Goal: Task Accomplishment & Management: Manage account settings

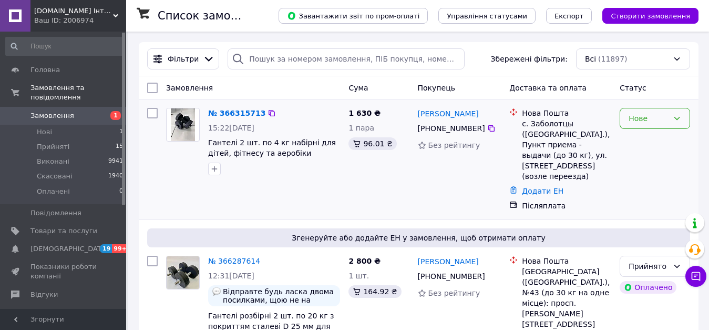
click at [648, 122] on div "Нове" at bounding box center [649, 119] width 40 height 12
click at [643, 142] on li "Прийнято" at bounding box center [654, 141] width 69 height 19
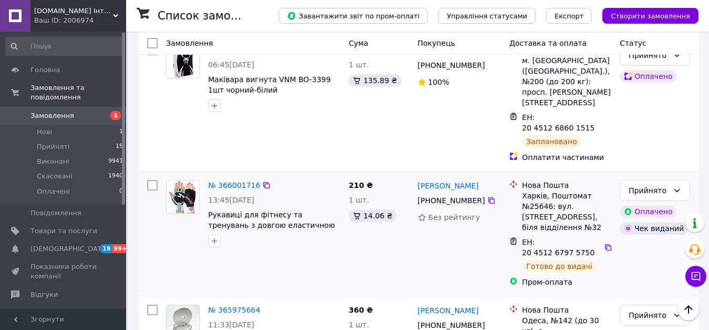
scroll to position [736, 0]
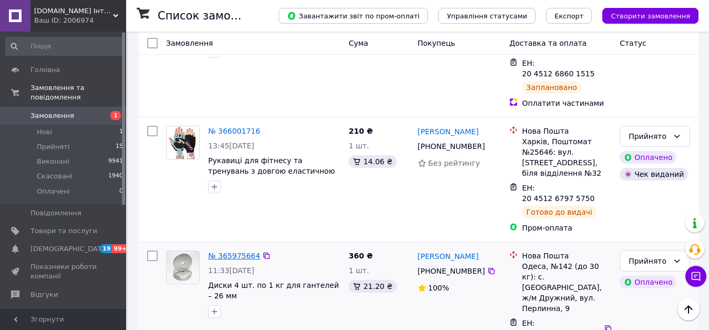
click at [236, 251] on link "№ 365975664" at bounding box center [234, 255] width 52 height 8
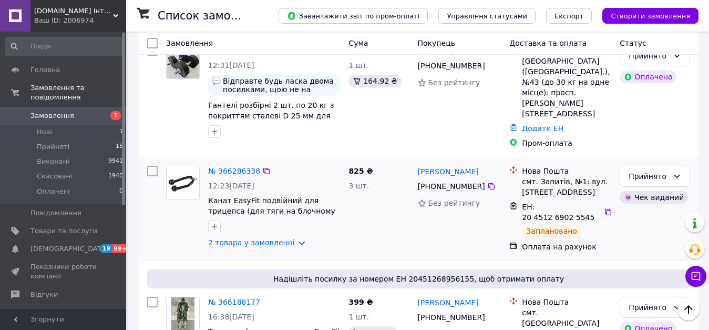
scroll to position [105, 0]
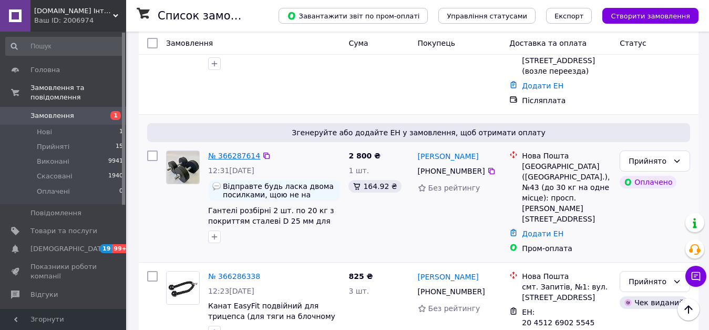
click at [238, 151] on link "№ 366287614" at bounding box center [234, 155] width 52 height 8
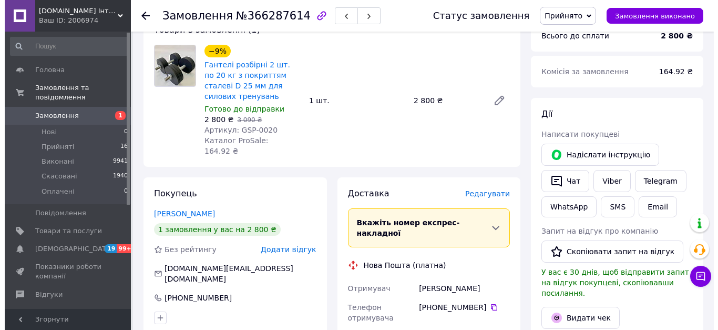
scroll to position [158, 0]
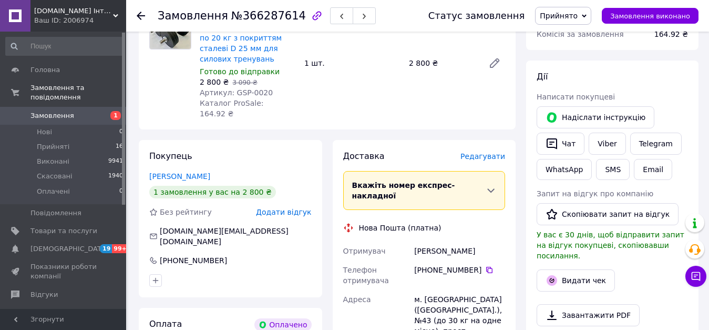
click at [495, 152] on span "Редагувати" at bounding box center [483, 156] width 45 height 8
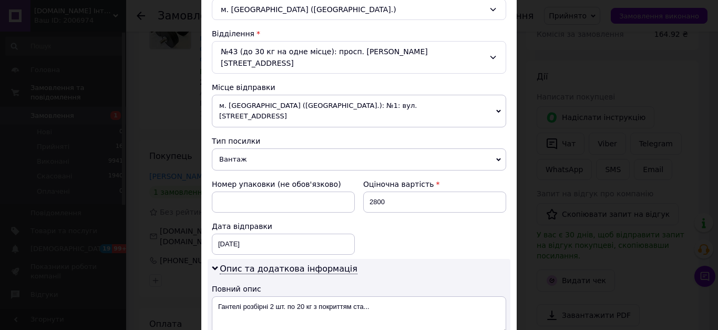
scroll to position [315, 0]
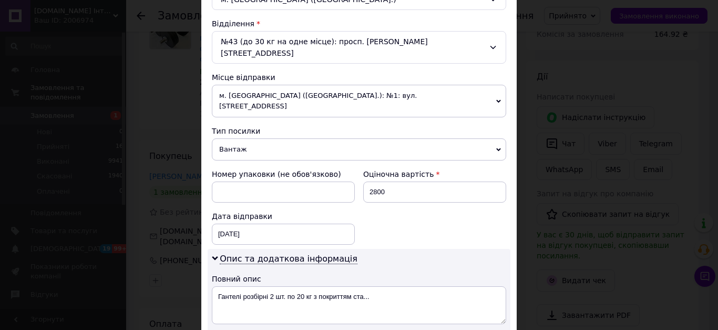
click at [301, 85] on span "м. [GEOGRAPHIC_DATA] ([GEOGRAPHIC_DATA].): №1: вул. [STREET_ADDRESS]" at bounding box center [359, 101] width 294 height 33
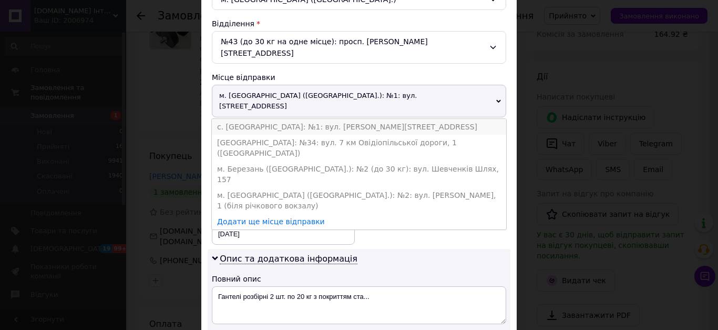
click at [273, 119] on li "с. [GEOGRAPHIC_DATA]: №1: вул. [PERSON_NAME][STREET_ADDRESS]" at bounding box center [359, 127] width 294 height 16
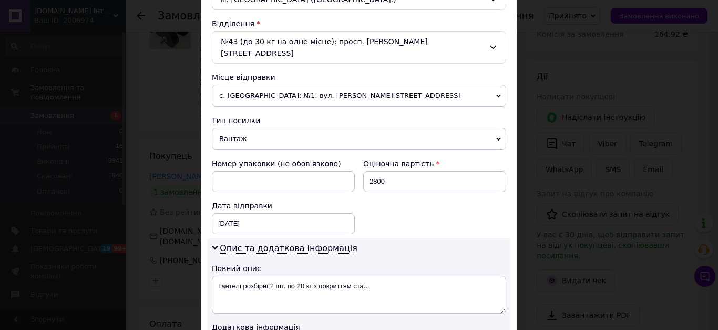
click at [402, 193] on div "Номер упаковки (не обов'язково) Оціночна вартість 2800 Дата відправки [DATE] < …" at bounding box center [359, 196] width 303 height 84
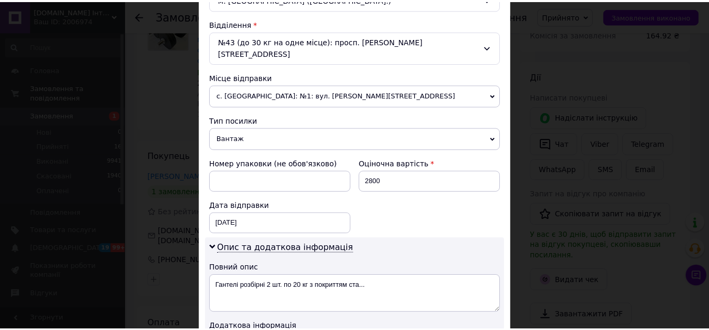
scroll to position [486, 0]
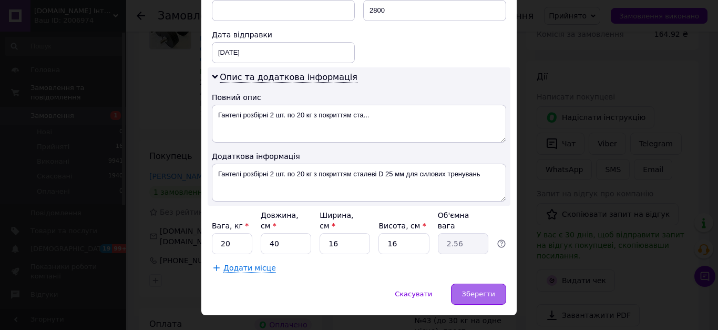
click at [467, 290] on span "Зберегти" at bounding box center [478, 294] width 33 height 8
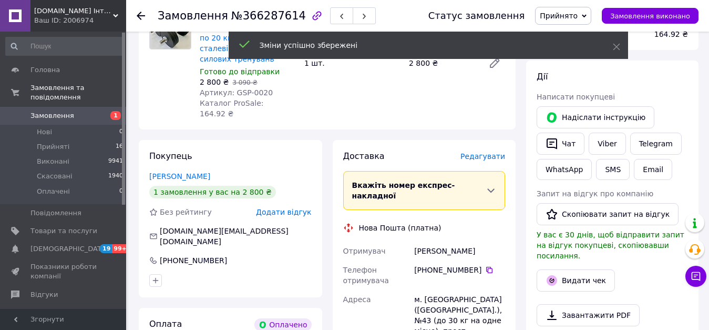
scroll to position [368, 0]
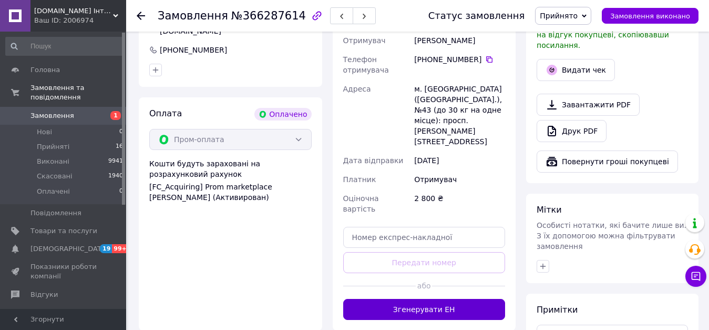
click at [465, 299] on button "Згенерувати ЕН" at bounding box center [424, 309] width 162 height 21
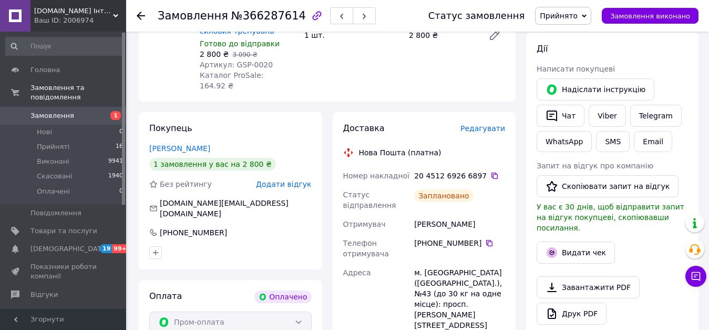
scroll to position [53, 0]
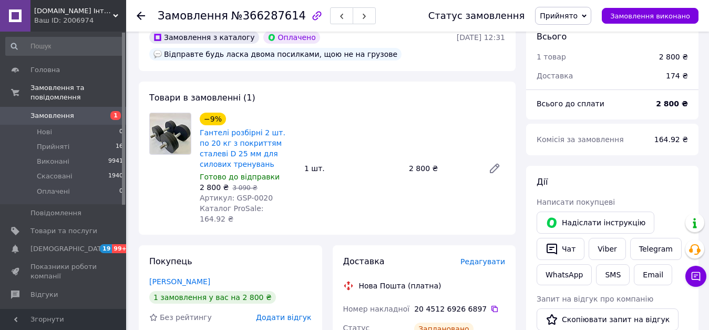
drag, startPoint x: 481, startPoint y: 291, endPoint x: 483, endPoint y: 281, distance: 9.7
click at [491, 304] on icon at bounding box center [495, 308] width 8 height 8
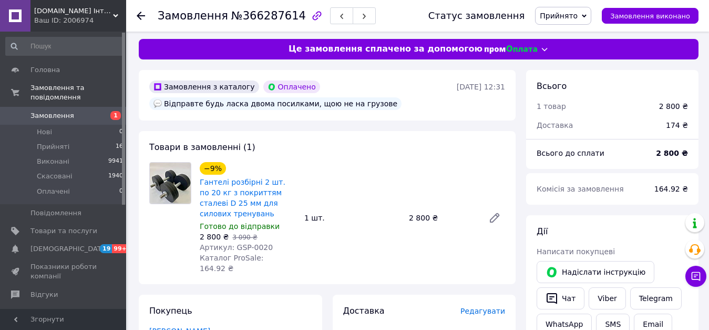
scroll to position [210, 0]
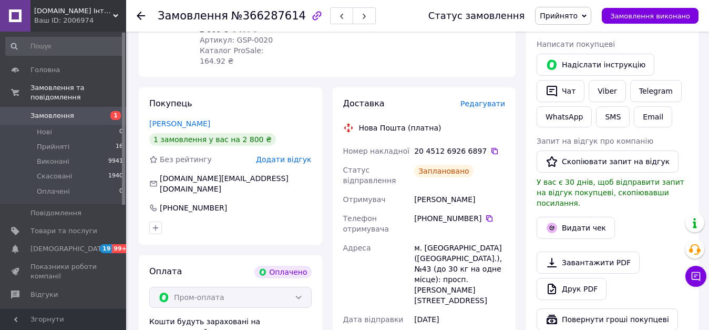
click at [456, 190] on div "[PERSON_NAME]" at bounding box center [459, 199] width 95 height 19
copy div "[PERSON_NAME]"
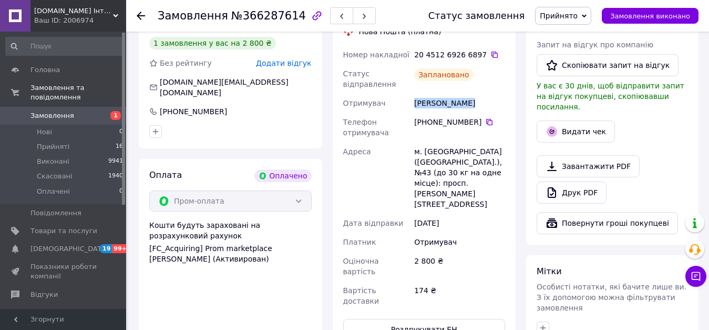
scroll to position [315, 0]
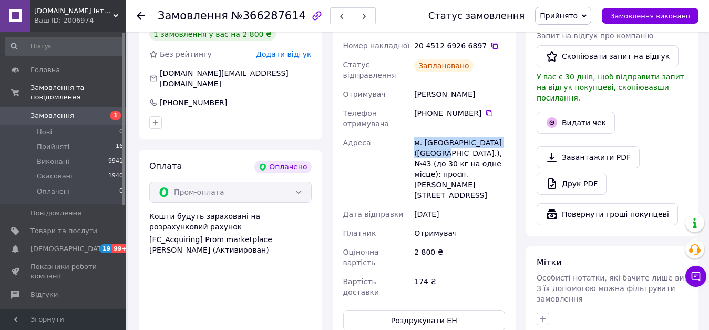
drag, startPoint x: 412, startPoint y: 123, endPoint x: 432, endPoint y: 131, distance: 22.2
click at [432, 131] on div "Номер накладної 20 4512 6926 6897   Статус відправлення Заплановано Отримувач […" at bounding box center [424, 168] width 167 height 265
copy div "Адреса [PERSON_NAME]. [GEOGRAPHIC_DATA] ([GEOGRAPHIC_DATA].), №43"
click at [485, 109] on icon at bounding box center [489, 113] width 8 height 8
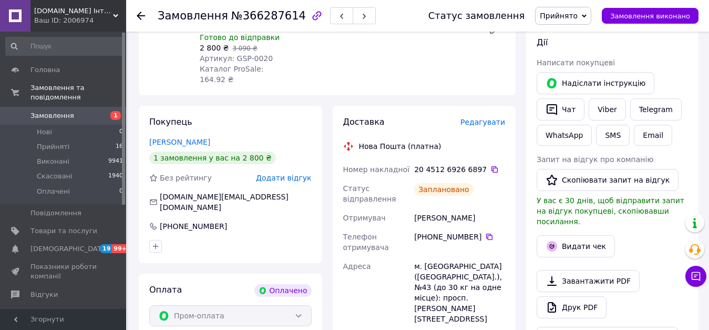
scroll to position [0, 0]
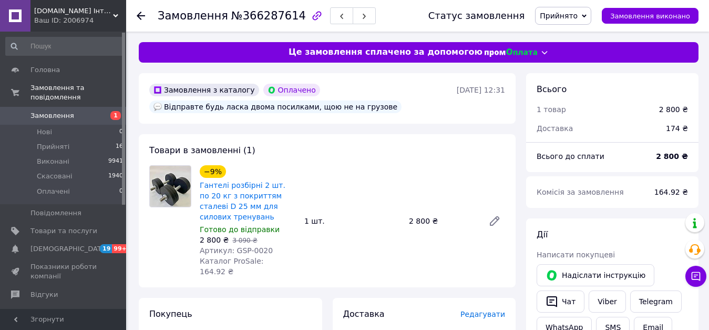
click at [49, 111] on span "Замовлення" at bounding box center [52, 115] width 44 height 9
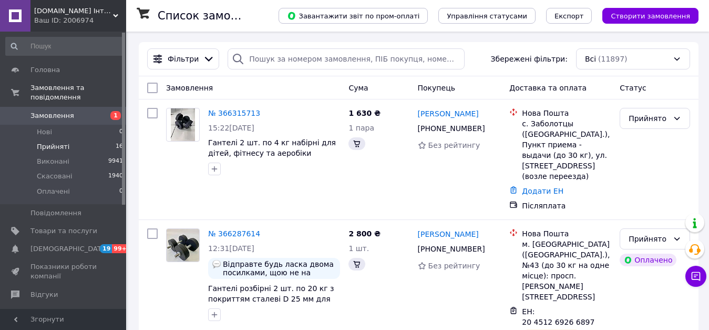
click at [50, 142] on span "Прийняті" at bounding box center [53, 146] width 33 height 9
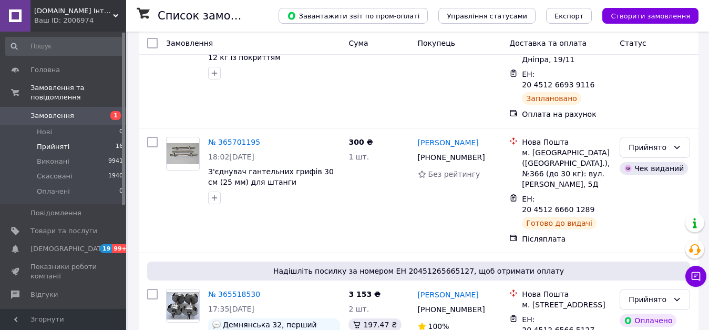
scroll to position [1596, 0]
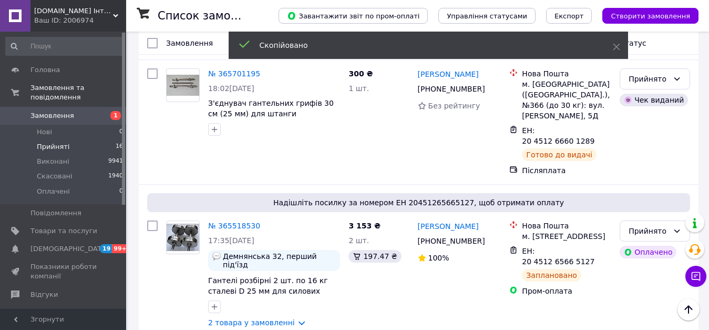
drag, startPoint x: 486, startPoint y: 115, endPoint x: 416, endPoint y: 118, distance: 69.5
copy link "[PERSON_NAME]"
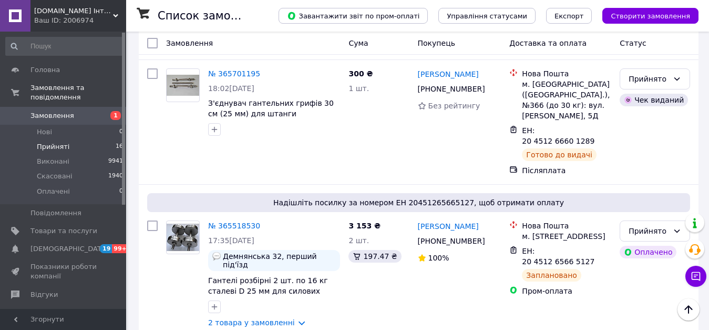
drag, startPoint x: 207, startPoint y: 145, endPoint x: 234, endPoint y: 158, distance: 29.6
copy span "Гантельний ряд BLACK від 1 до 10 кг зі стійкою"
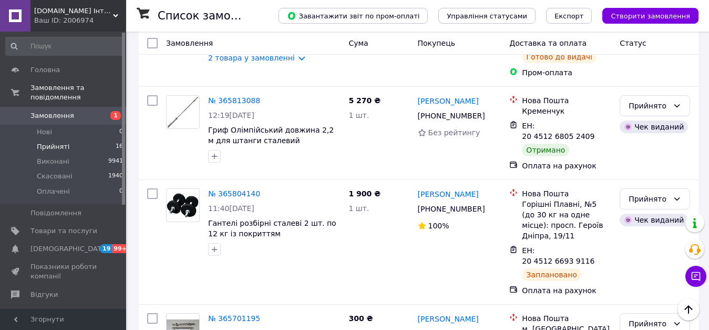
scroll to position [1333, 0]
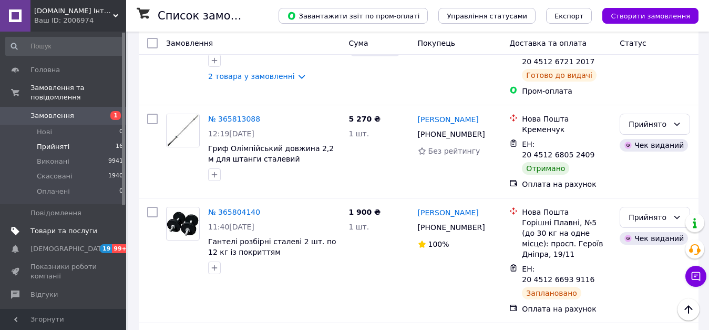
click at [59, 226] on span "Товари та послуги" at bounding box center [63, 230] width 67 height 9
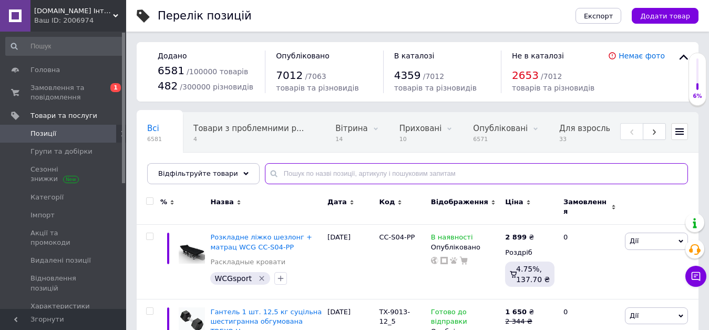
click at [302, 174] on input "text" at bounding box center [476, 173] width 423 height 21
paste input "ZA-2072-6"
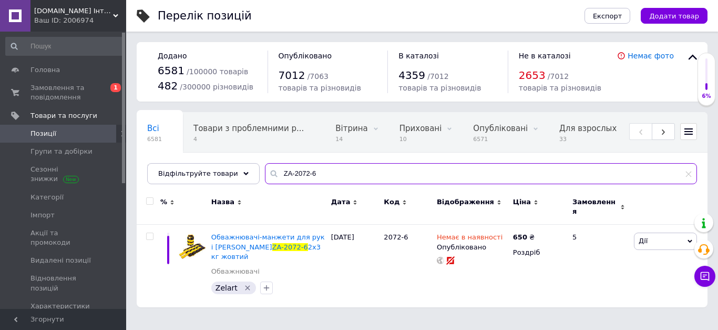
click at [295, 171] on input "ZA-2072-6" at bounding box center [481, 173] width 432 height 21
paste input "FI-1251-9"
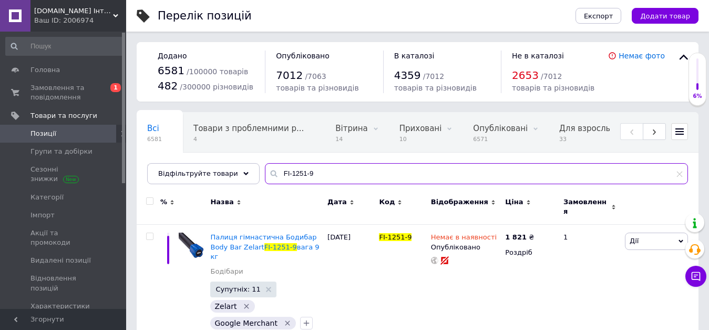
click at [291, 174] on input "FI-1251-9" at bounding box center [476, 173] width 423 height 21
paste input "LP8335-25"
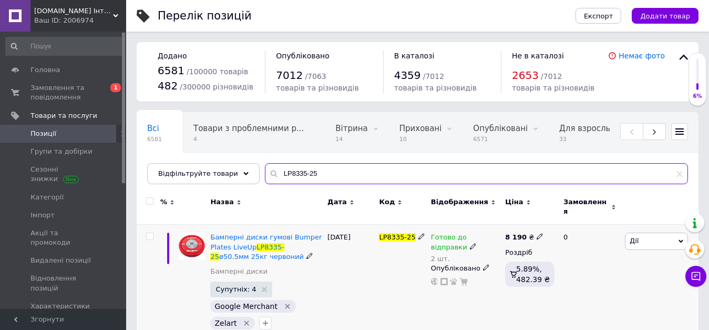
type input "LP8335-25"
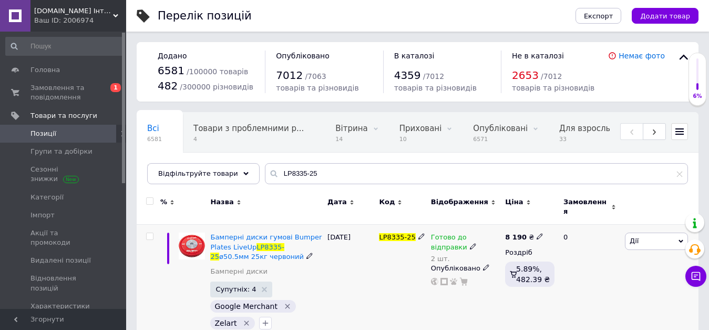
click at [470, 243] on icon at bounding box center [473, 246] width 6 height 6
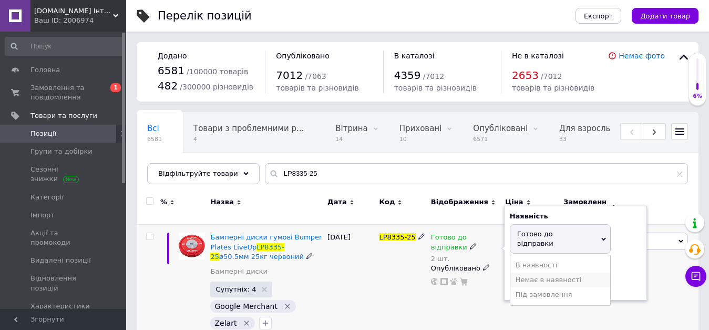
click at [538, 272] on li "Немає в наявності" at bounding box center [561, 279] width 100 height 15
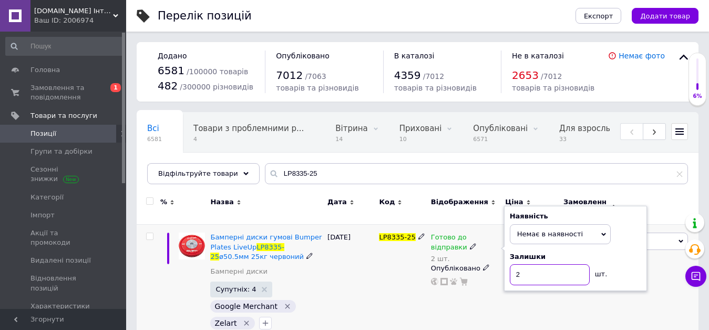
click at [537, 266] on input "2" at bounding box center [550, 274] width 80 height 21
drag, startPoint x: 546, startPoint y: 299, endPoint x: 551, endPoint y: 300, distance: 5.5
click at [546, 299] on div "8 190 ₴ Роздріб 5.89%, 482.39 ₴" at bounding box center [530, 284] width 55 height 118
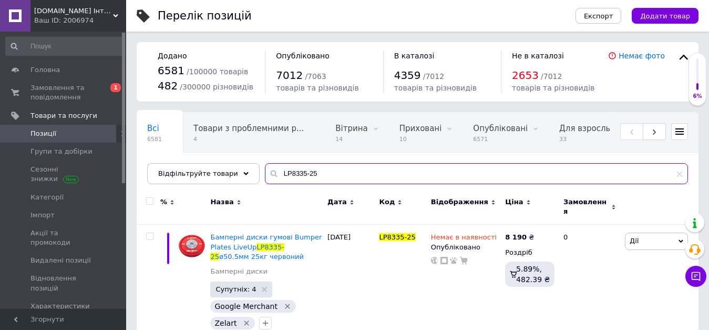
click at [299, 174] on input "LP8335-25" at bounding box center [476, 173] width 423 height 21
paste input "FI-6187"
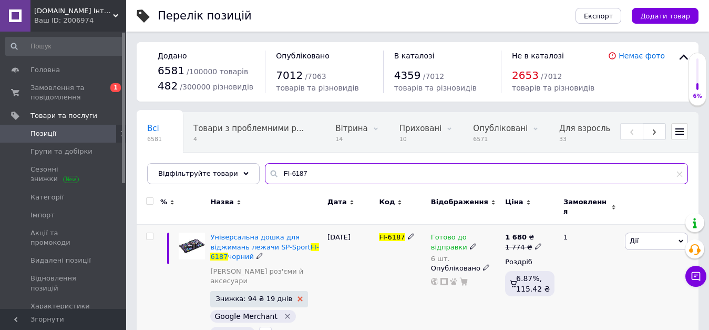
type input "FI-6187"
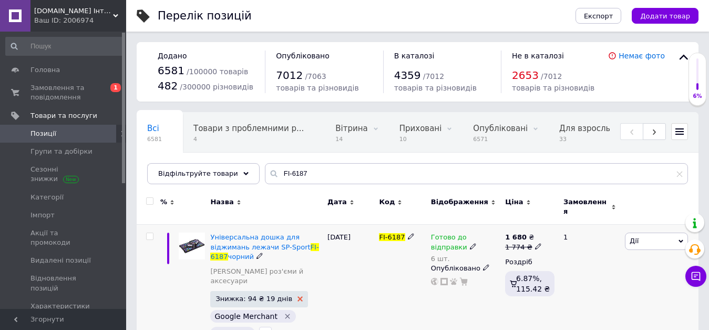
click at [298, 296] on use at bounding box center [300, 298] width 5 height 5
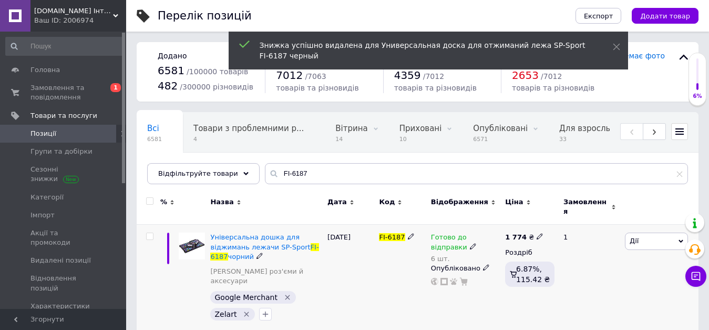
click at [470, 243] on icon at bounding box center [473, 246] width 6 height 6
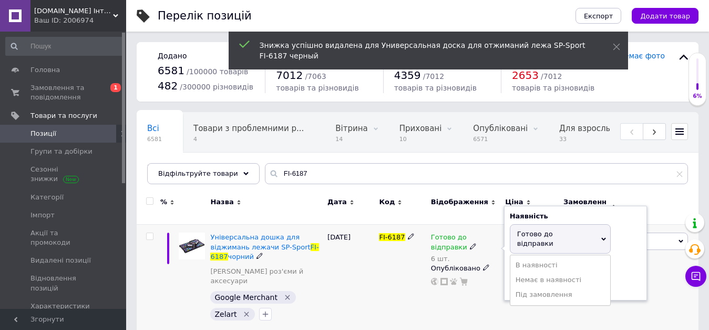
click at [623, 261] on div "Залишки" at bounding box center [575, 265] width 131 height 9
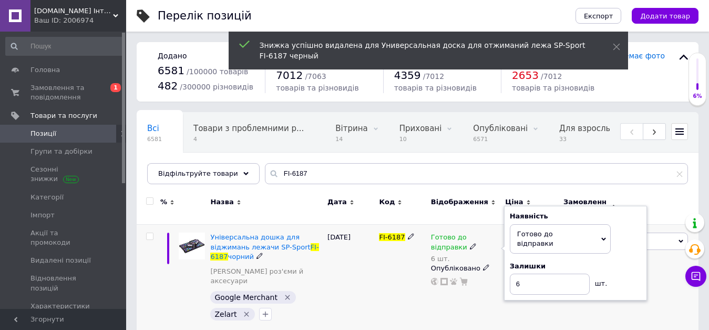
click at [554, 230] on span "Готово до відправки" at bounding box center [535, 238] width 36 height 17
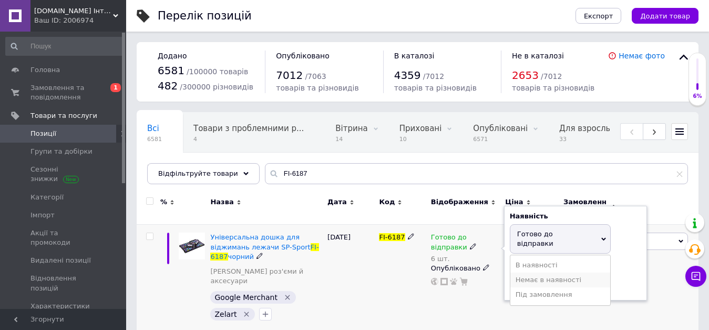
click at [555, 272] on li "Немає в наявності" at bounding box center [561, 279] width 100 height 15
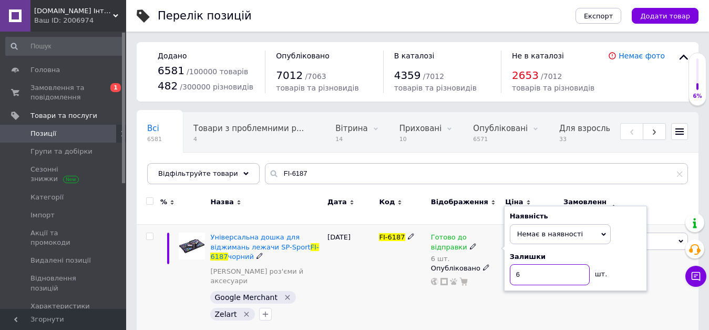
click at [555, 267] on input "6" at bounding box center [550, 274] width 80 height 21
click at [666, 262] on div "[PERSON_NAME] Підняти на початок групи Копіювати Знижка Подарунок Супутні Прихо…" at bounding box center [661, 279] width 76 height 109
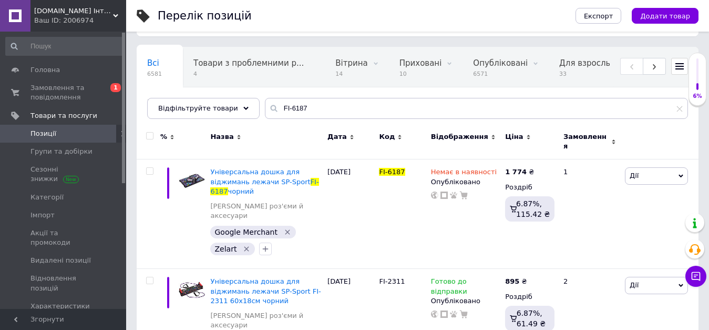
scroll to position [155, 0]
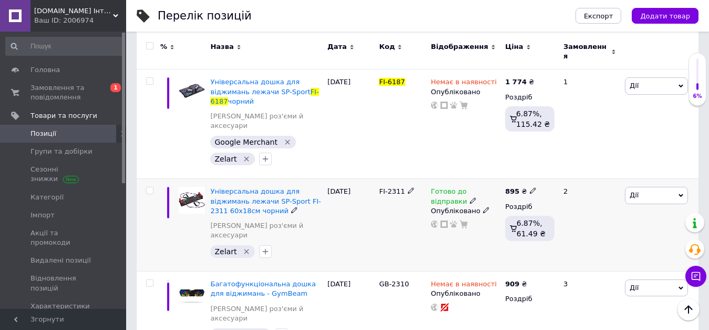
click at [396, 187] on span "FI-2311" at bounding box center [392, 191] width 26 height 8
copy div "FI-2311"
click at [75, 90] on span "Замовлення та повідомлення" at bounding box center [63, 92] width 67 height 19
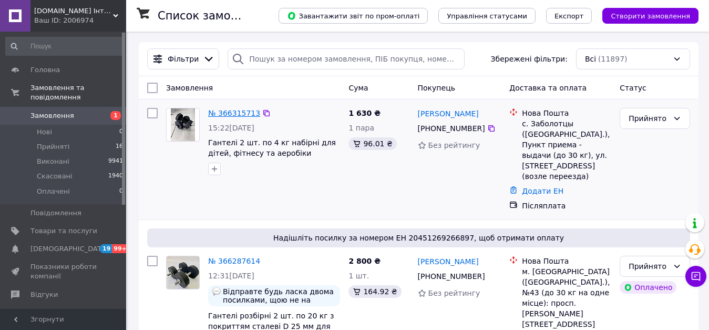
click at [238, 117] on link "№ 366315713" at bounding box center [234, 113] width 52 height 8
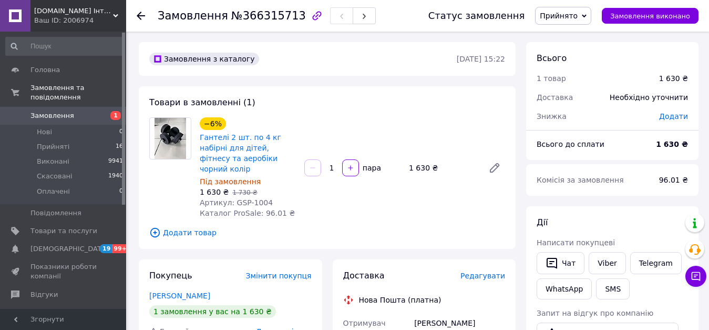
click at [484, 271] on span "Редагувати" at bounding box center [483, 275] width 45 height 8
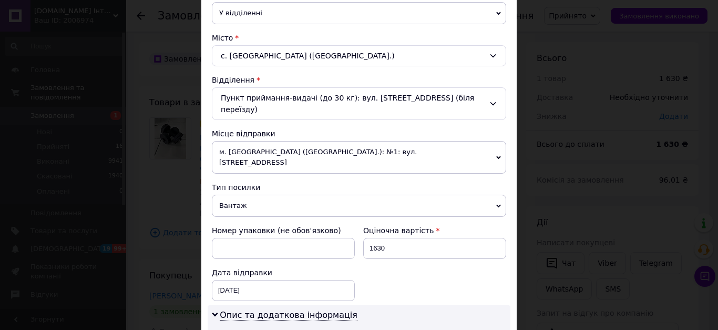
scroll to position [263, 0]
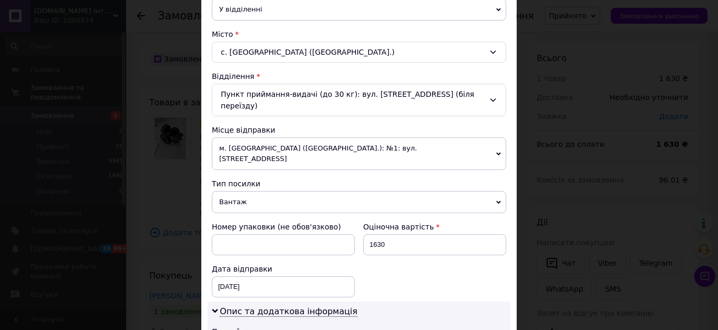
click at [296, 147] on span "м. [GEOGRAPHIC_DATA] ([GEOGRAPHIC_DATA].): №1: вул. [STREET_ADDRESS]" at bounding box center [359, 153] width 294 height 33
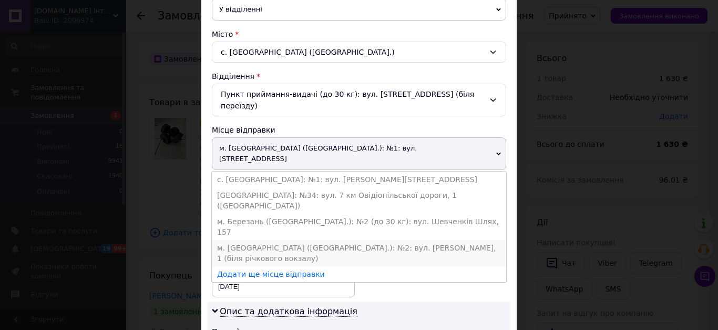
click at [284, 240] on li "м. [GEOGRAPHIC_DATA] ([GEOGRAPHIC_DATA].): №2: вул. [PERSON_NAME], 1 (біля річк…" at bounding box center [359, 253] width 294 height 26
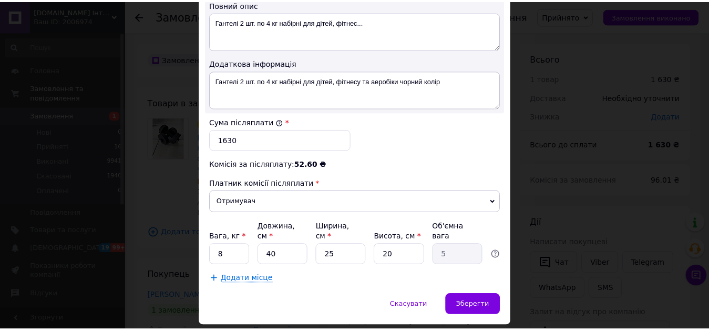
scroll to position [590, 0]
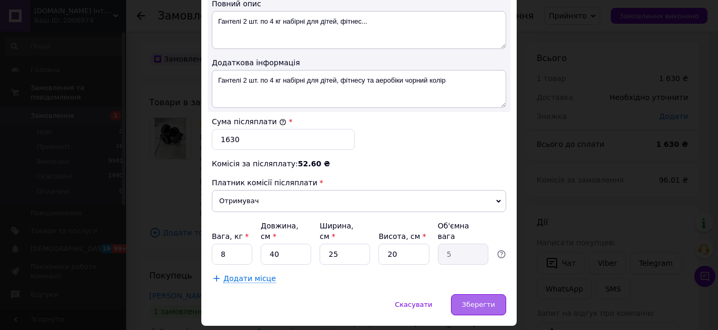
click at [480, 300] on span "Зберегти" at bounding box center [478, 304] width 33 height 8
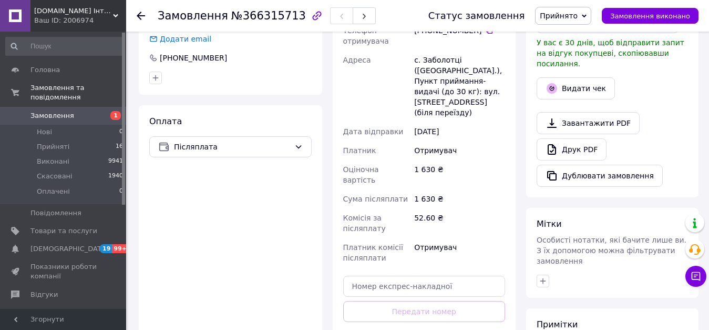
scroll to position [315, 0]
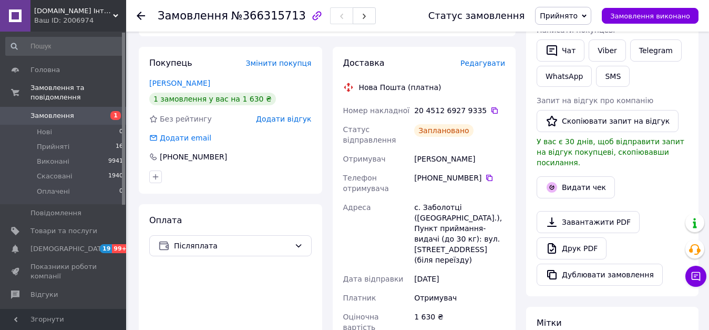
scroll to position [210, 0]
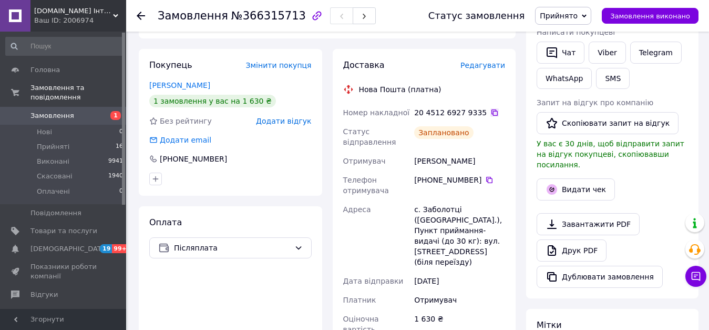
click at [492, 109] on icon at bounding box center [495, 112] width 6 height 6
click at [434, 152] on div "[PERSON_NAME]" at bounding box center [459, 160] width 95 height 19
copy div "[PERSON_NAME]"
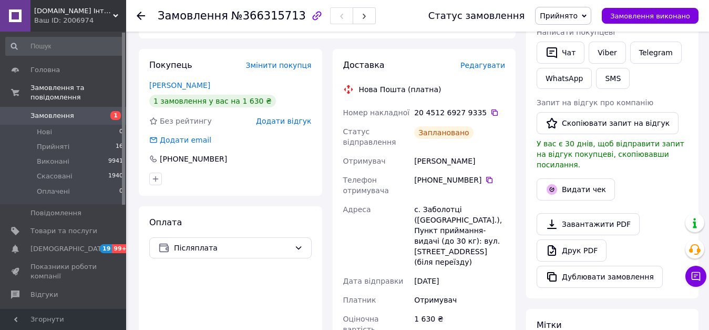
click at [482, 175] on div "[PHONE_NUMBER]" at bounding box center [459, 180] width 91 height 11
click at [486, 177] on icon at bounding box center [489, 180] width 6 height 6
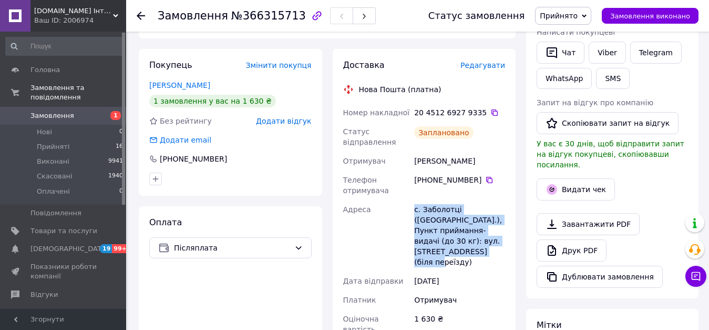
drag, startPoint x: 413, startPoint y: 195, endPoint x: 452, endPoint y: 237, distance: 57.3
click at [452, 237] on div "с. Заболотці ([GEOGRAPHIC_DATA].), Пункт приймання-видачі (до 30 кг): вул. [STR…" at bounding box center [459, 236] width 95 height 72
copy div "с. Заболотці ([GEOGRAPHIC_DATA].), Пункт приймання-видачі (до 30 кг): вул. [STR…"
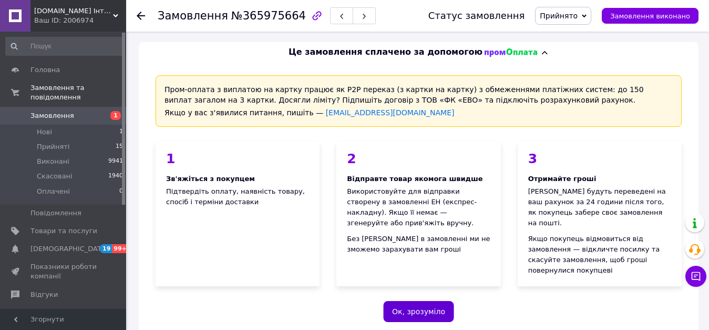
click at [411, 301] on button "Ок, зрозуміло" at bounding box center [418, 311] width 71 height 21
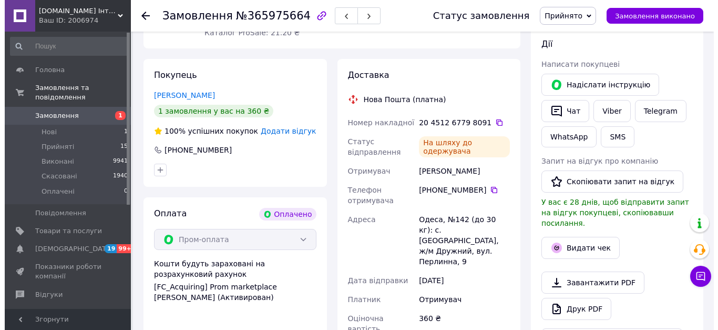
scroll to position [210, 0]
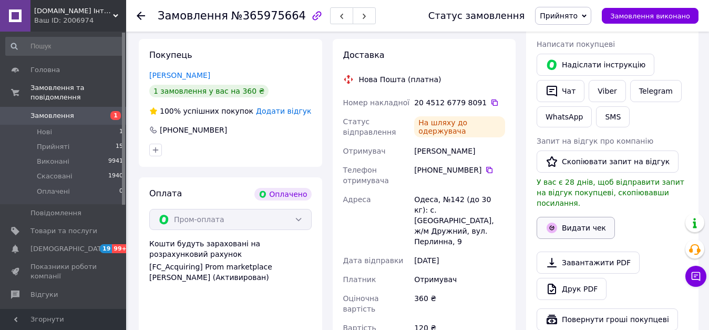
click at [575, 218] on button "Видати чек" at bounding box center [576, 228] width 78 height 22
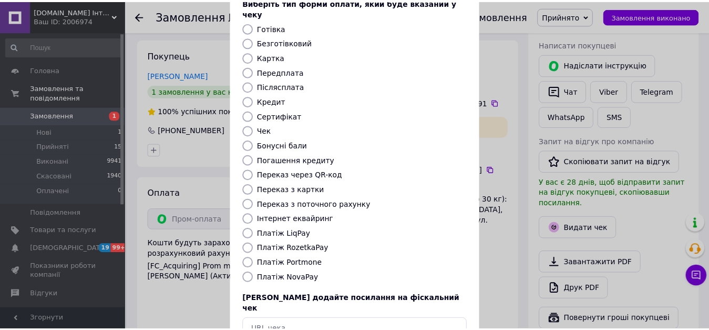
scroll to position [122, 0]
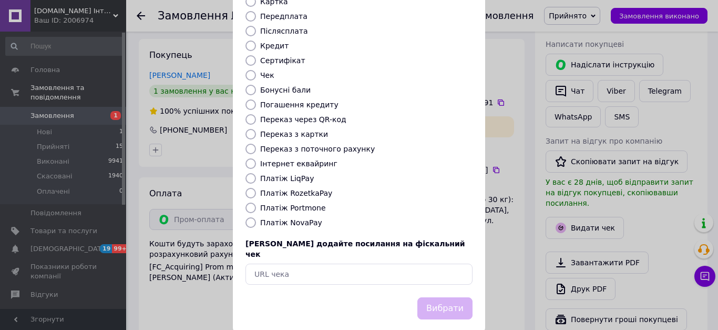
click at [310, 189] on label "Платіж RozetkaPay" at bounding box center [296, 193] width 72 height 8
click at [256, 188] on input "Платіж RozetkaPay" at bounding box center [251, 193] width 11 height 11
radio input "true"
click at [432, 297] on button "Вибрати" at bounding box center [444, 308] width 55 height 23
